Goal: Task Accomplishment & Management: Manage account settings

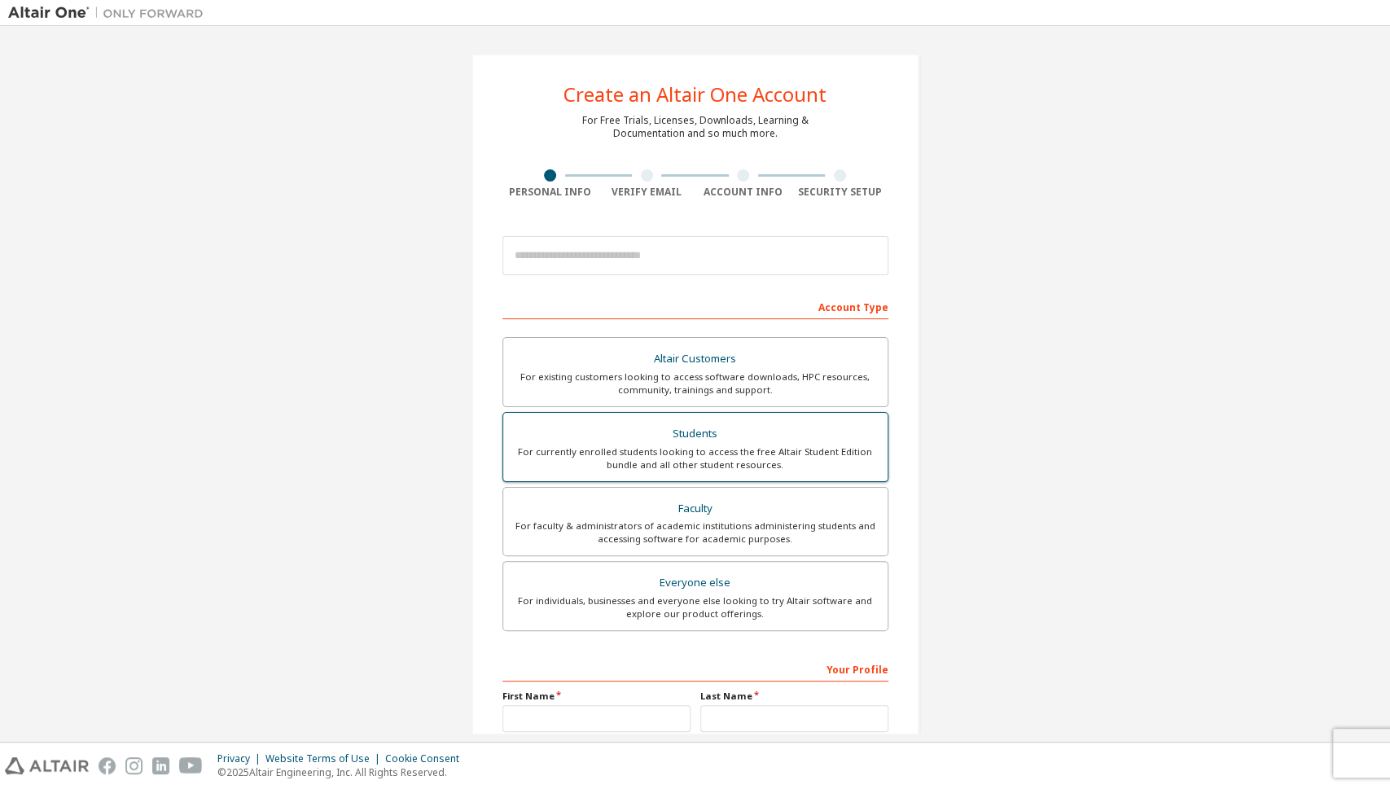
click at [681, 449] on div "For currently enrolled students looking to access the free Altair Student Editi…" at bounding box center [695, 458] width 365 height 26
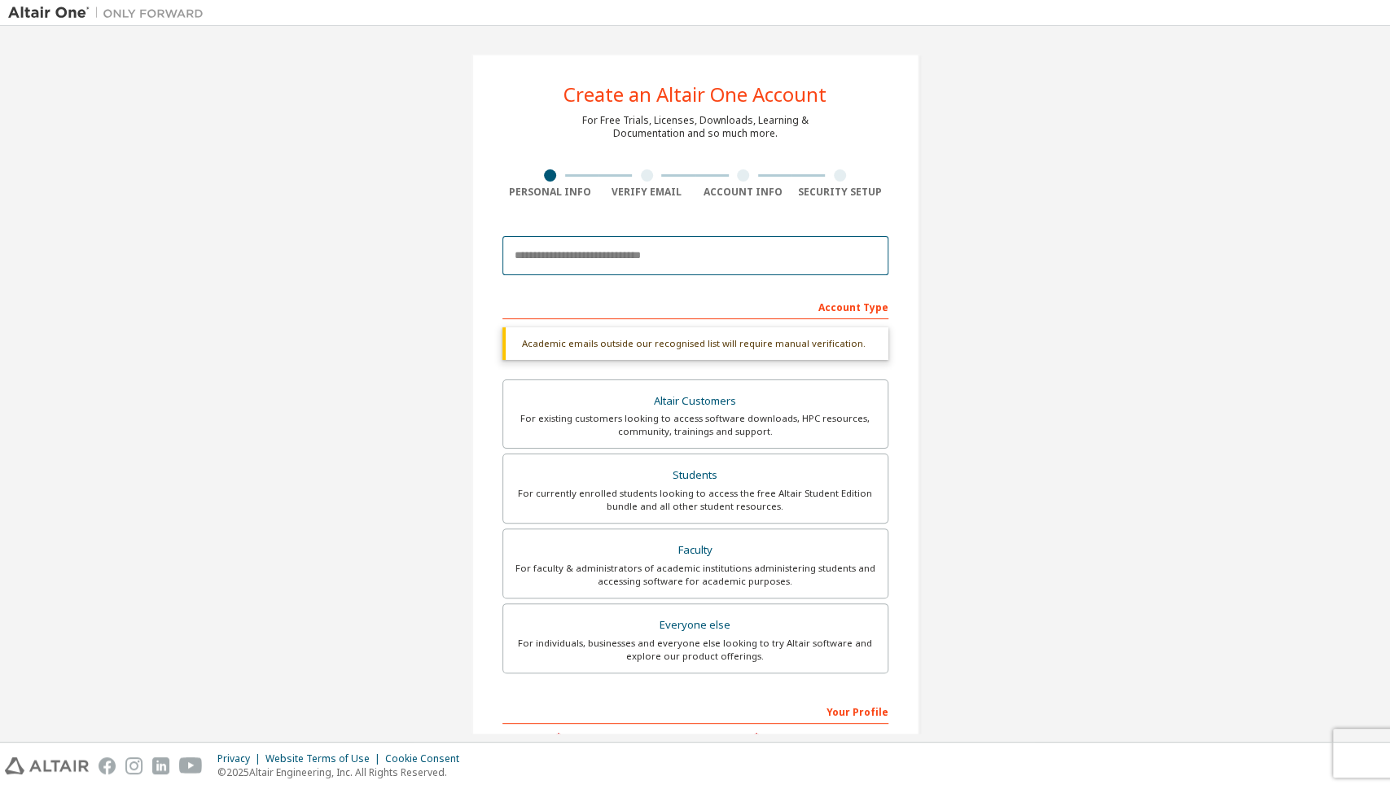
click at [671, 255] on input "email" at bounding box center [695, 255] width 386 height 39
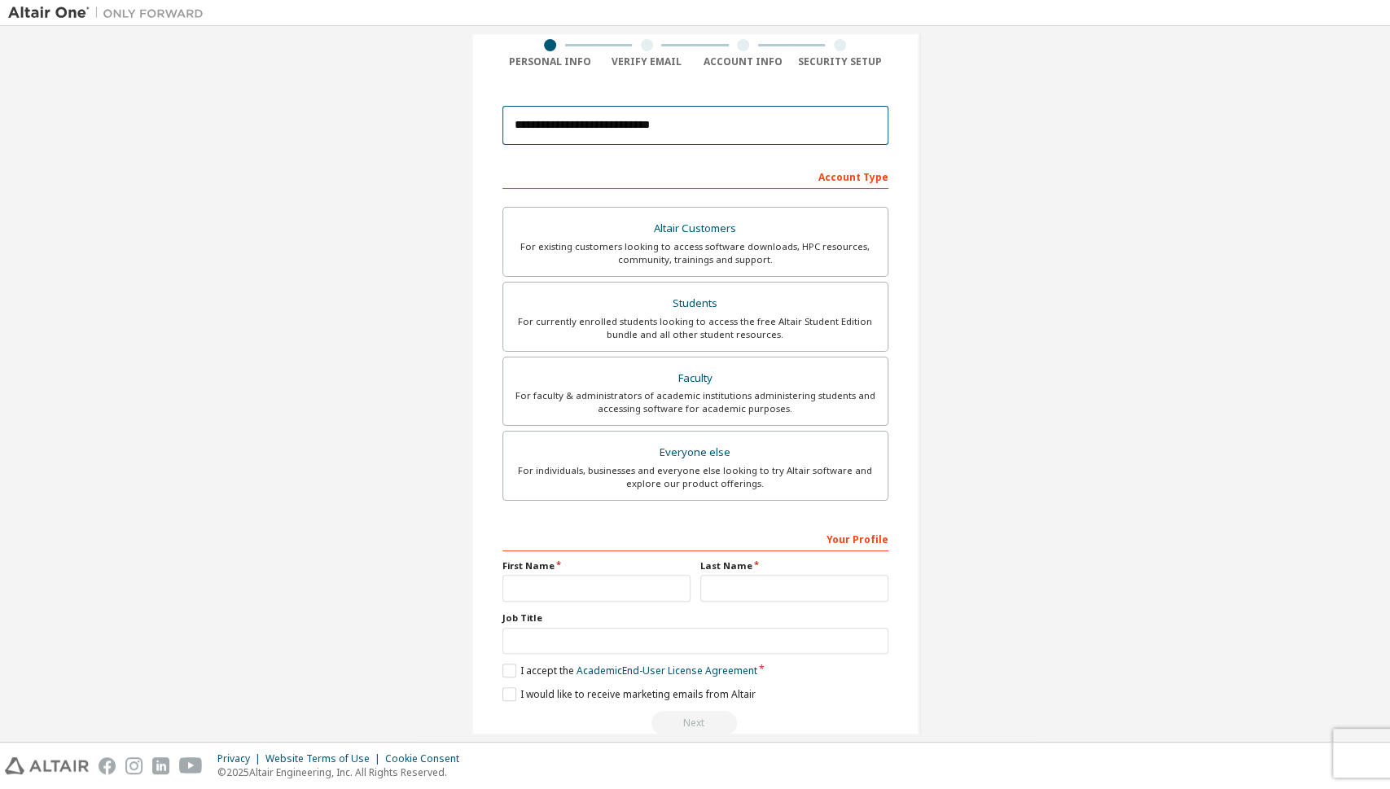
scroll to position [139, 0]
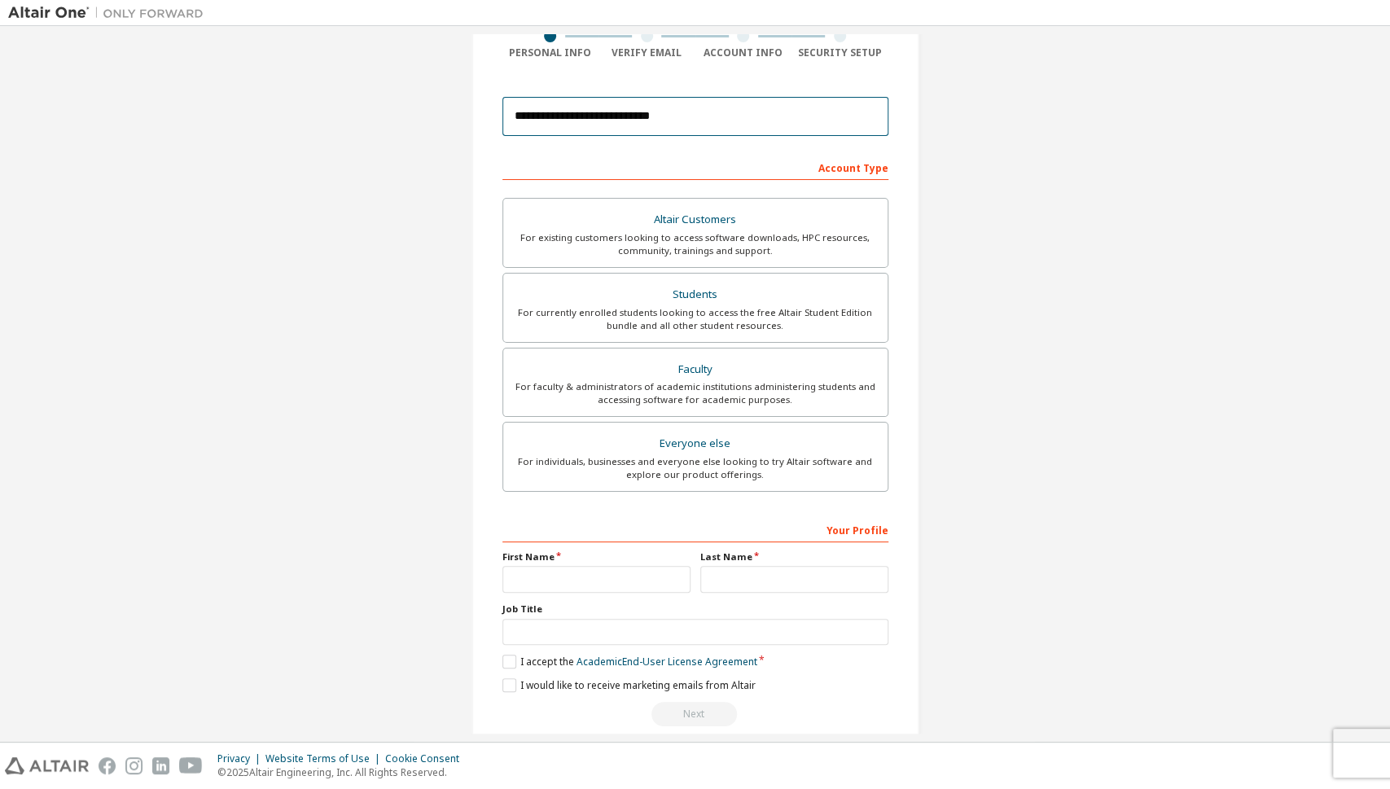
type input "**********"
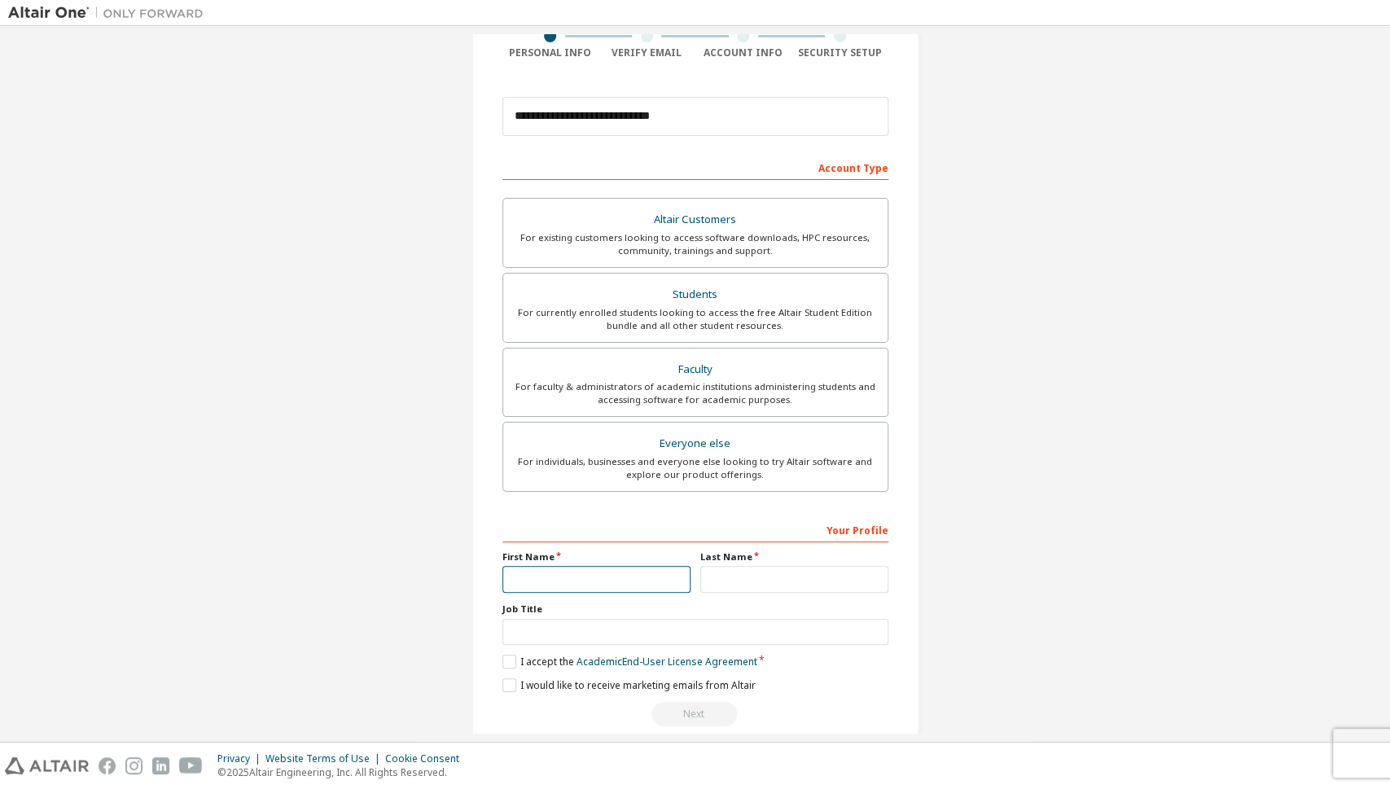
click at [627, 575] on input "text" at bounding box center [596, 579] width 188 height 27
type input "******"
type input "*******"
click at [516, 660] on label "I accept the Academic End-User License Agreement" at bounding box center [629, 662] width 255 height 14
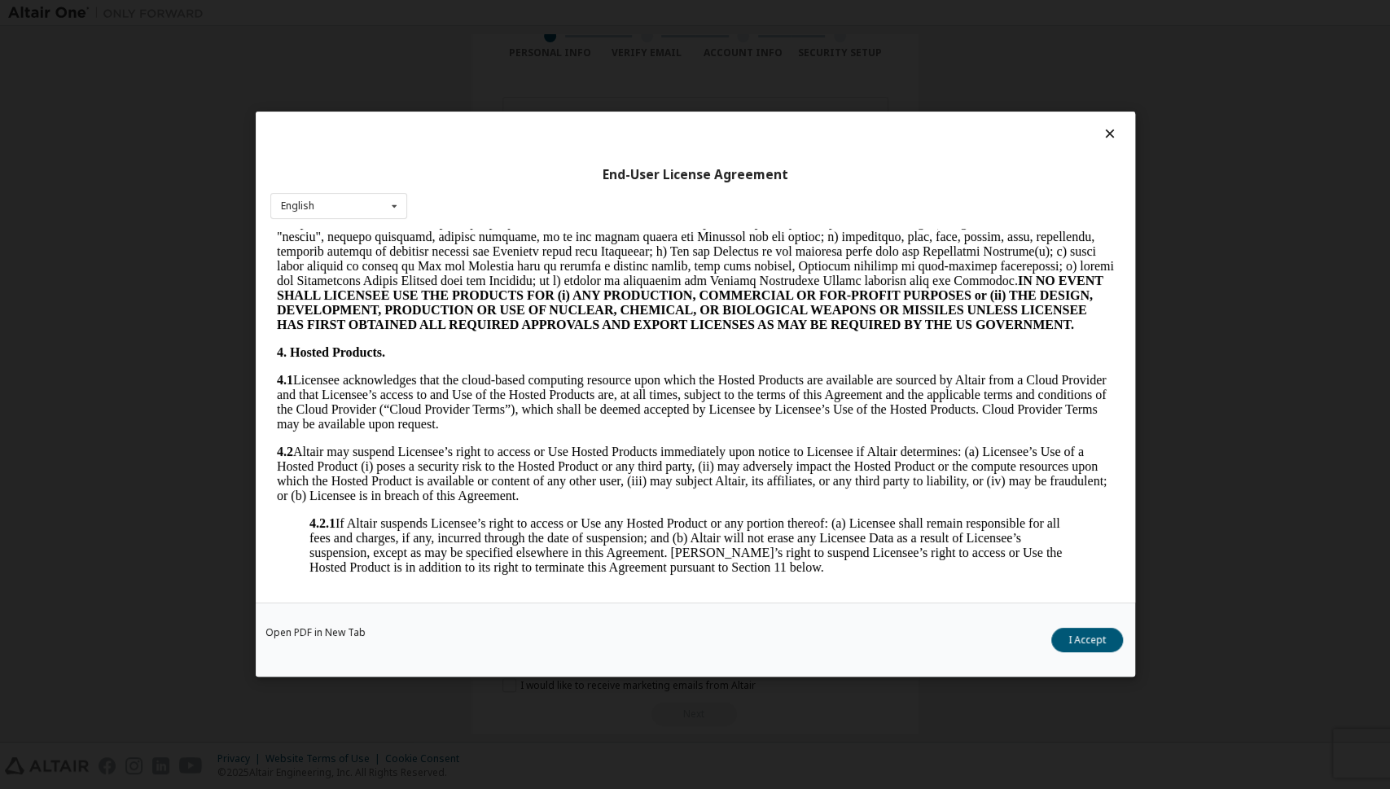
scroll to position [1533, 0]
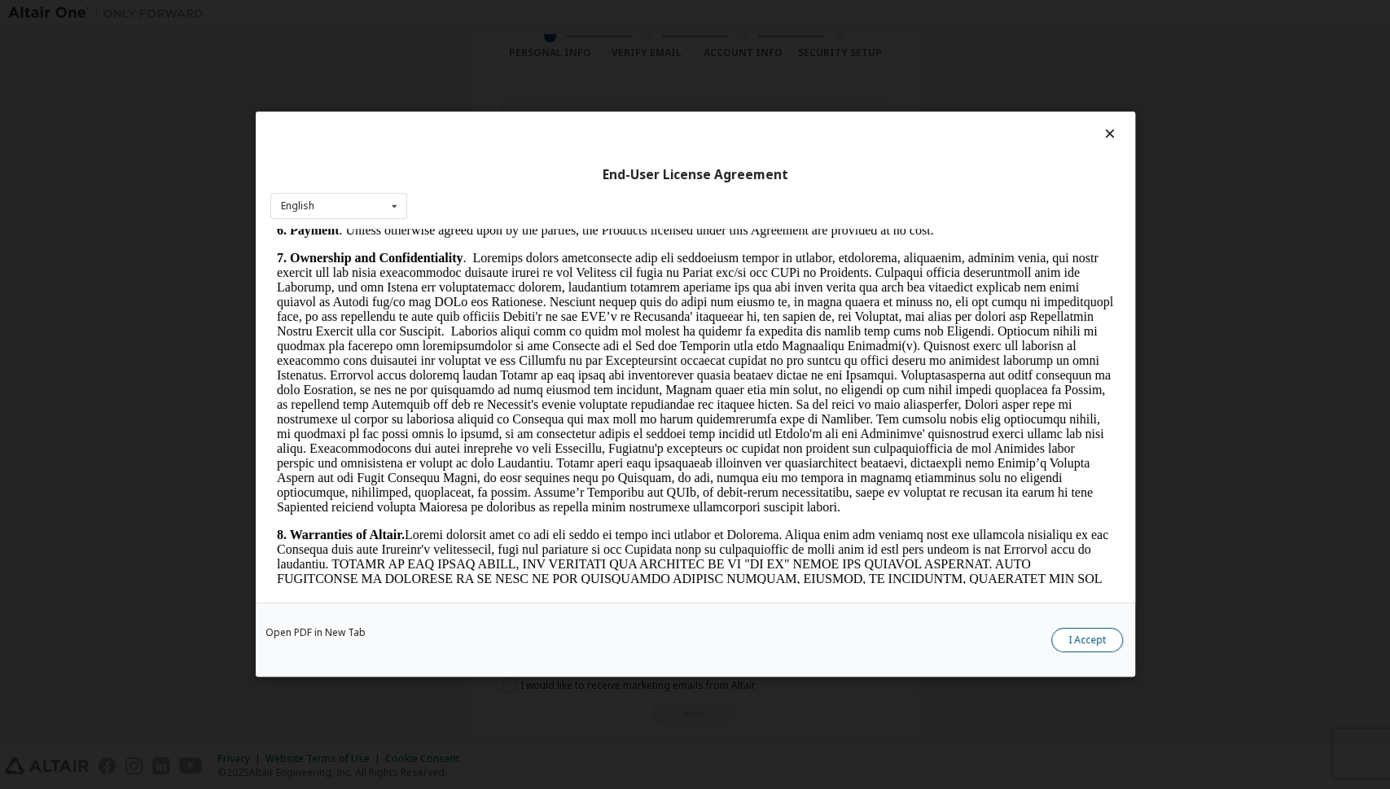
click at [1062, 642] on button "I Accept" at bounding box center [1087, 641] width 72 height 24
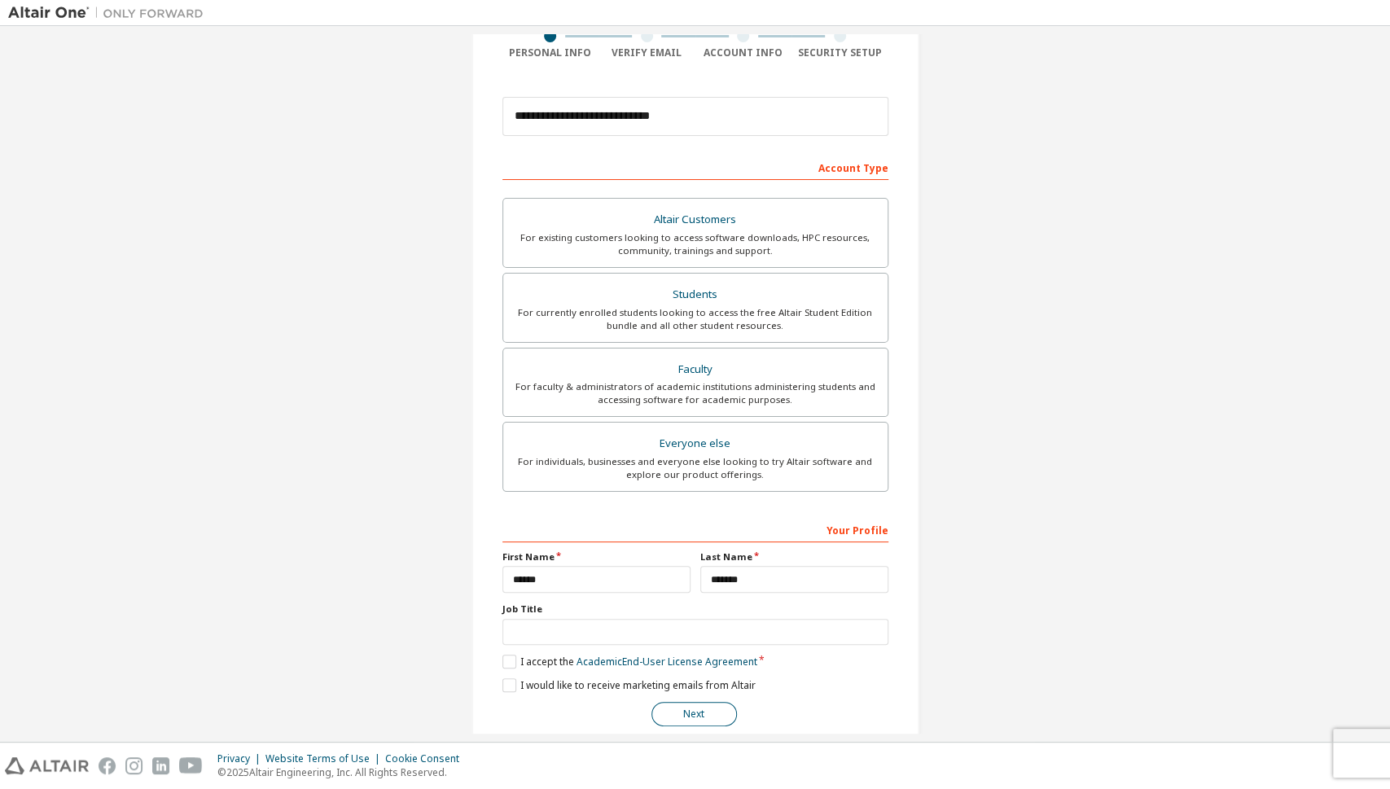
click at [677, 712] on button "Next" at bounding box center [693, 714] width 85 height 24
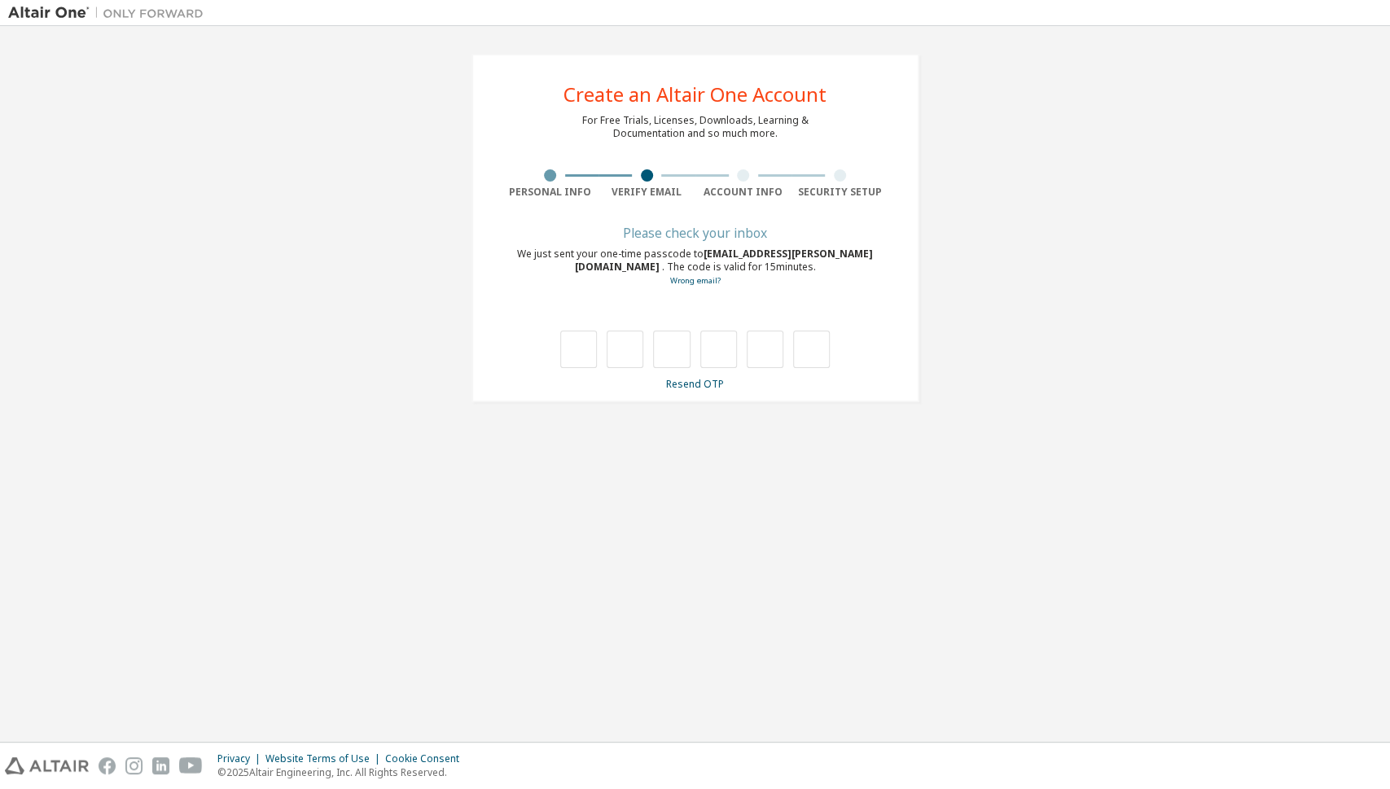
type input "*"
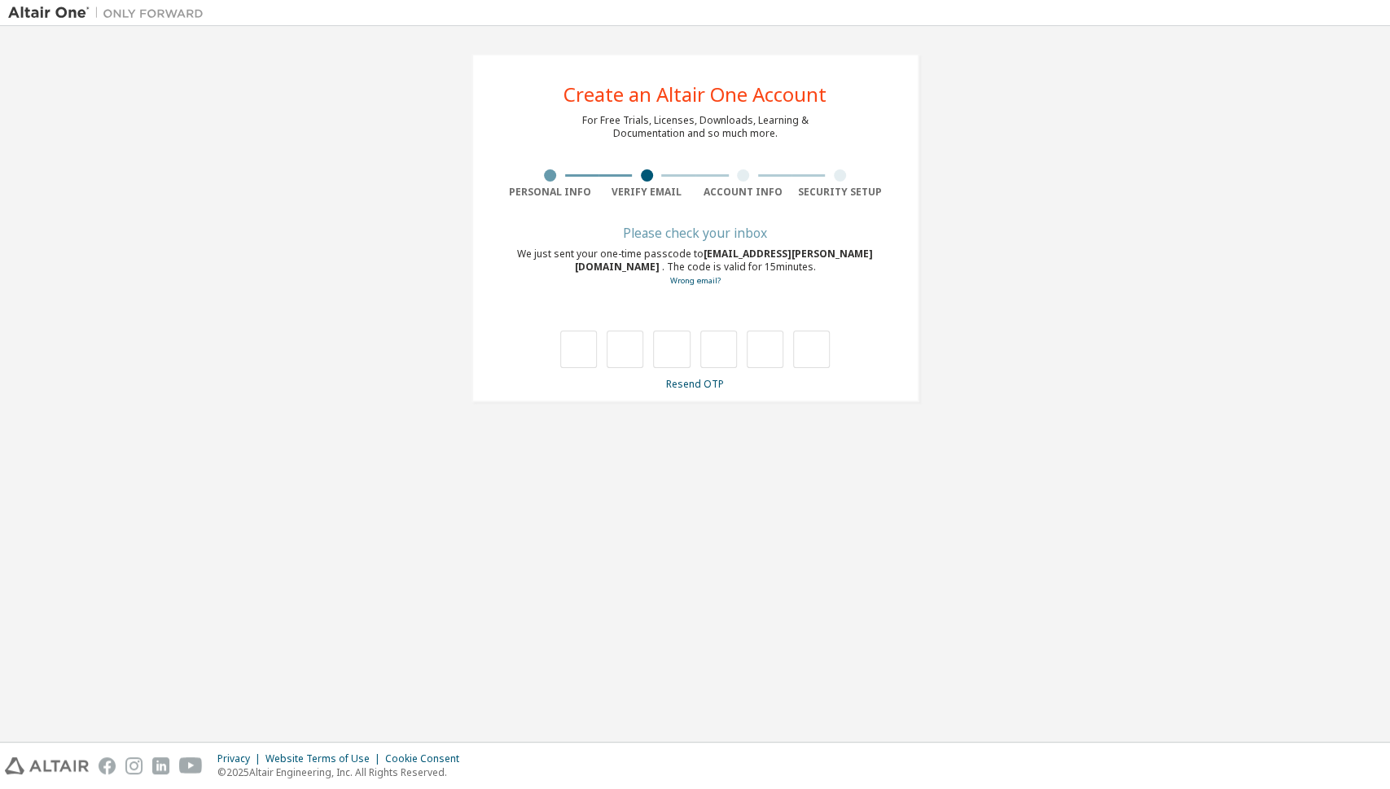
type input "*"
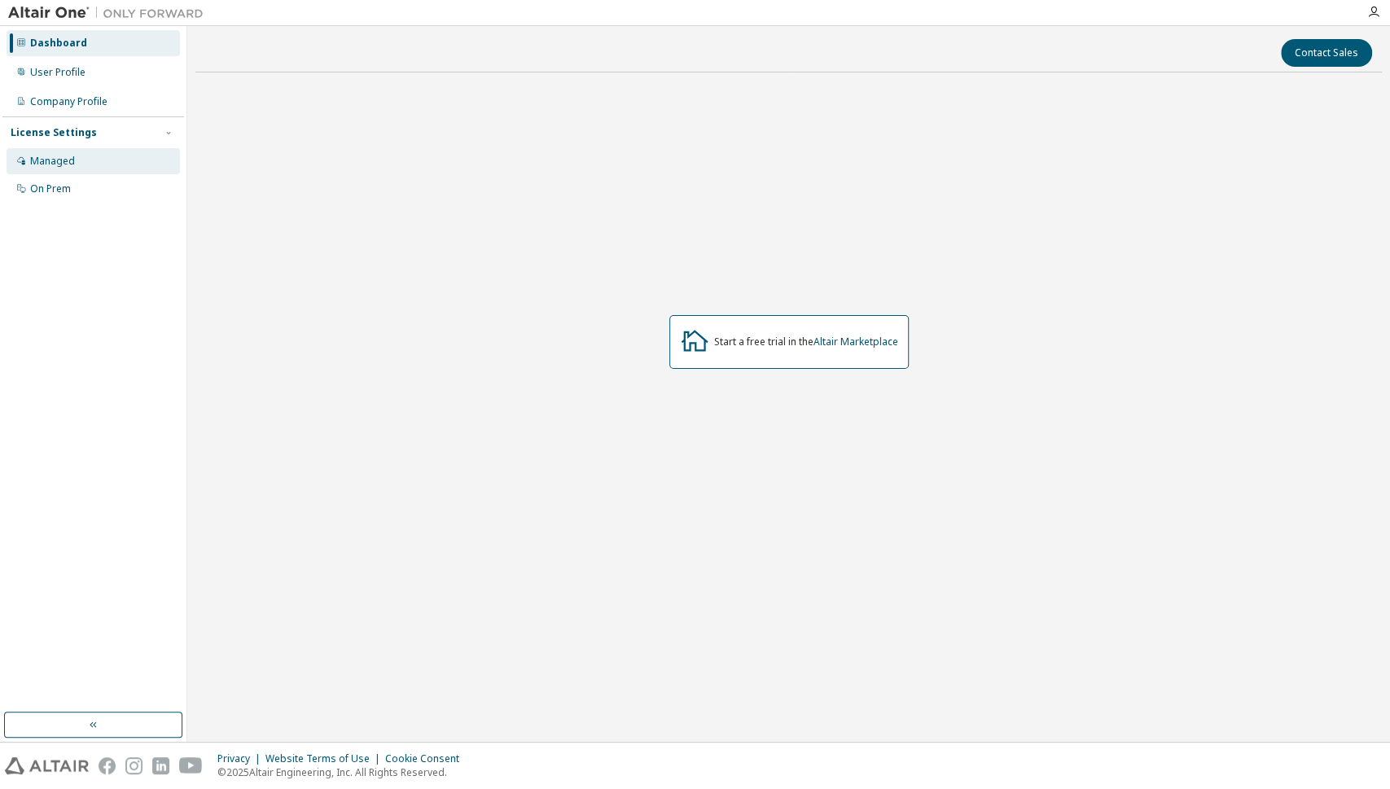
click at [95, 169] on div "Managed" at bounding box center [93, 161] width 173 height 26
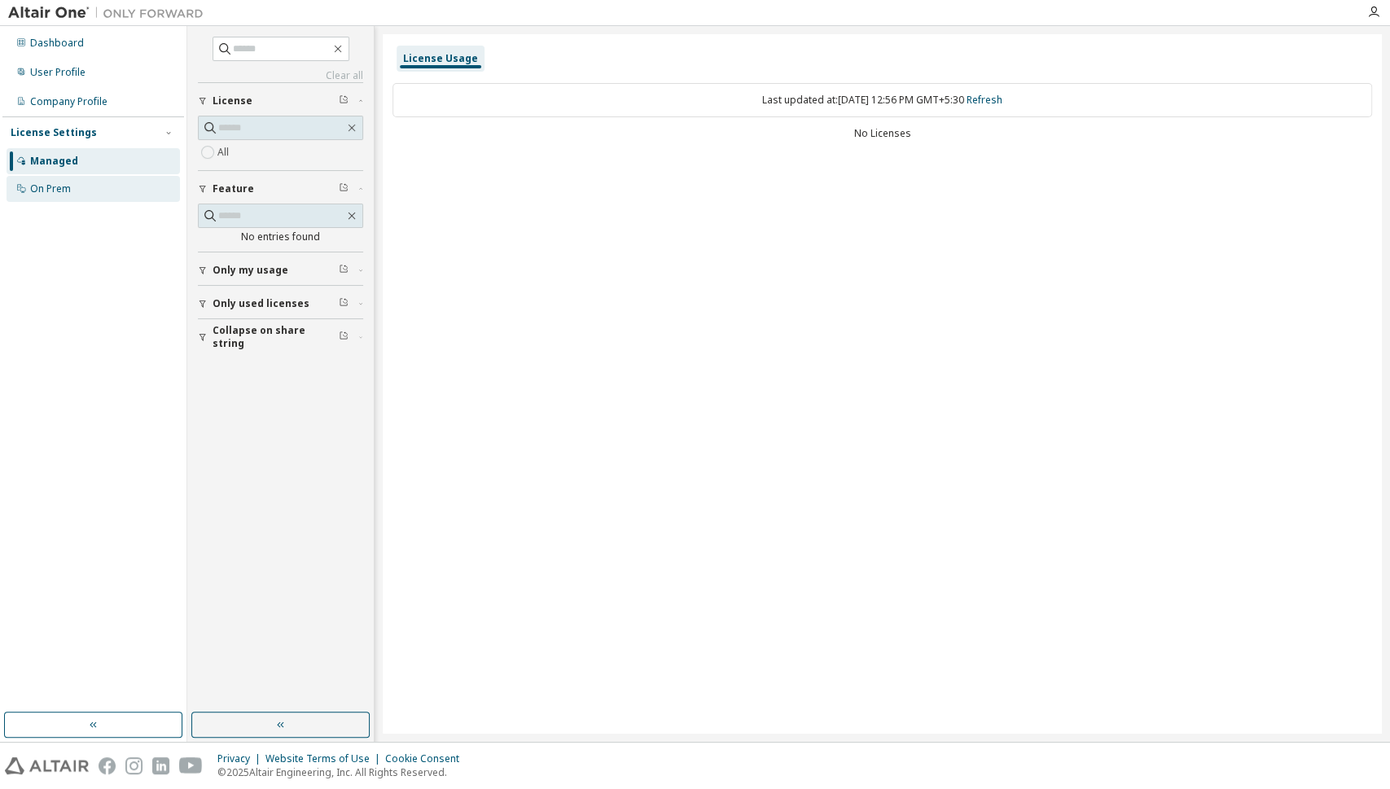
click at [101, 193] on div "On Prem" at bounding box center [93, 189] width 173 height 26
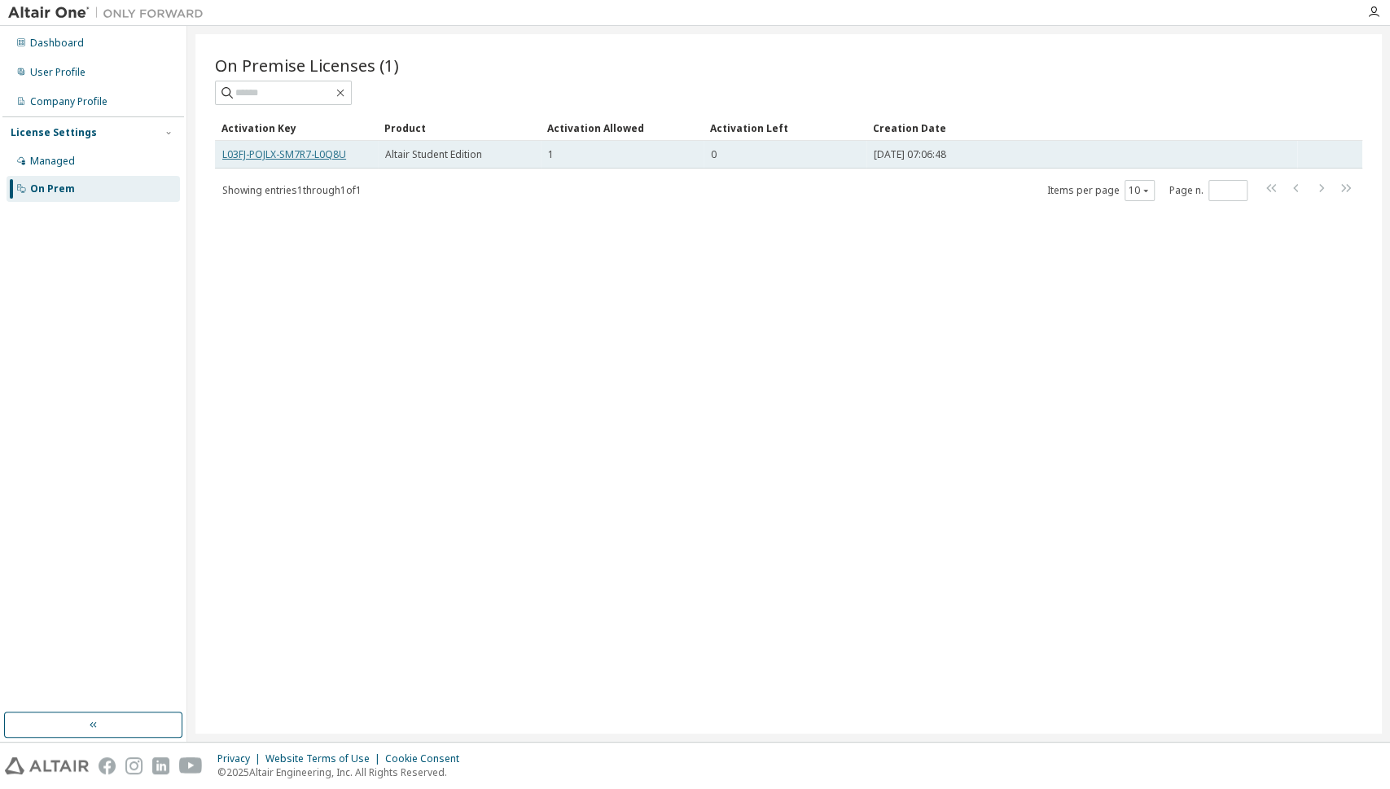
click at [332, 155] on link "L03FJ-POJLX-SM7R7-L0Q8U" at bounding box center [284, 154] width 124 height 14
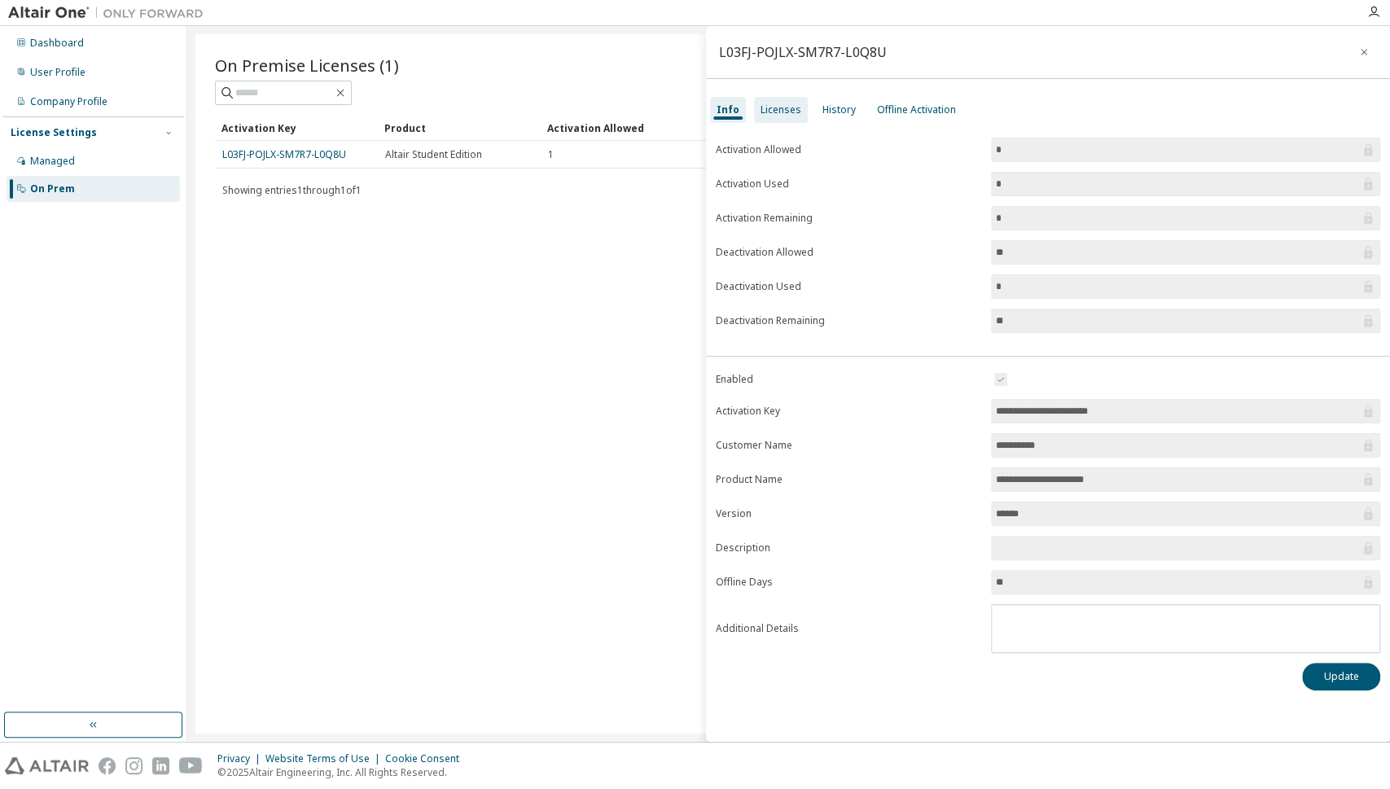
click at [770, 111] on div "Licenses" at bounding box center [780, 109] width 41 height 13
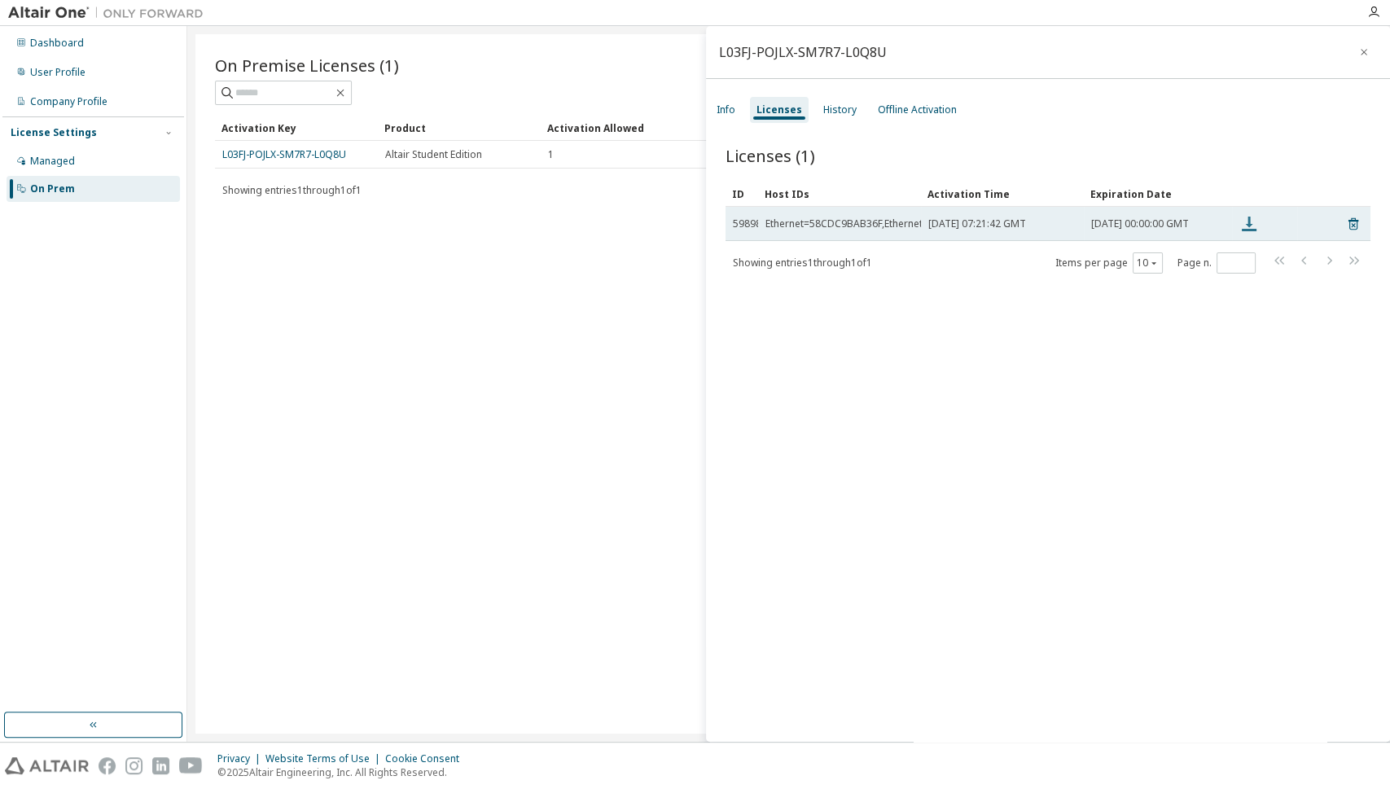
click at [1246, 230] on icon at bounding box center [1249, 224] width 20 height 20
